Goal: Navigation & Orientation: Find specific page/section

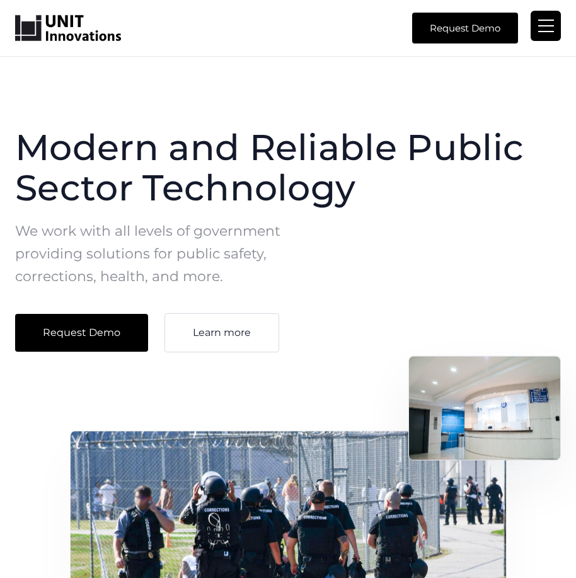
click at [548, 25] on div "menu" at bounding box center [546, 25] width 16 height 1
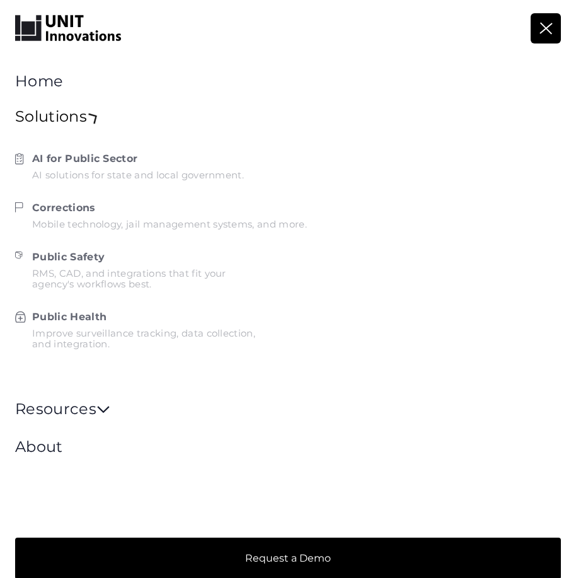
click at [76, 116] on div "Solutions " at bounding box center [58, 118] width 86 height 18
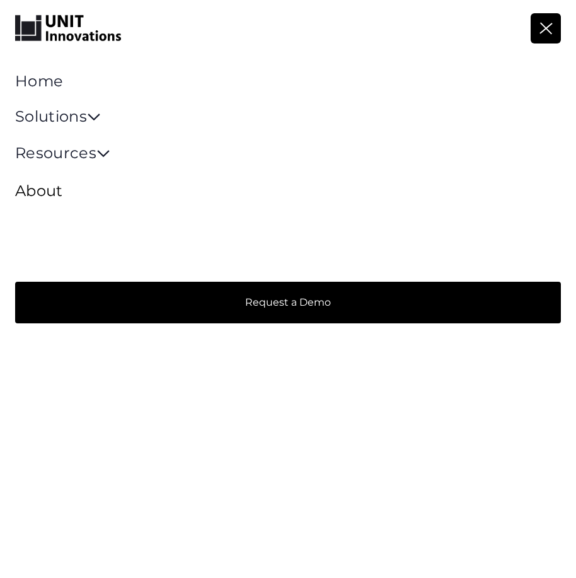
click at [55, 194] on link "About" at bounding box center [39, 191] width 48 height 18
